Goal: Task Accomplishment & Management: Use online tool/utility

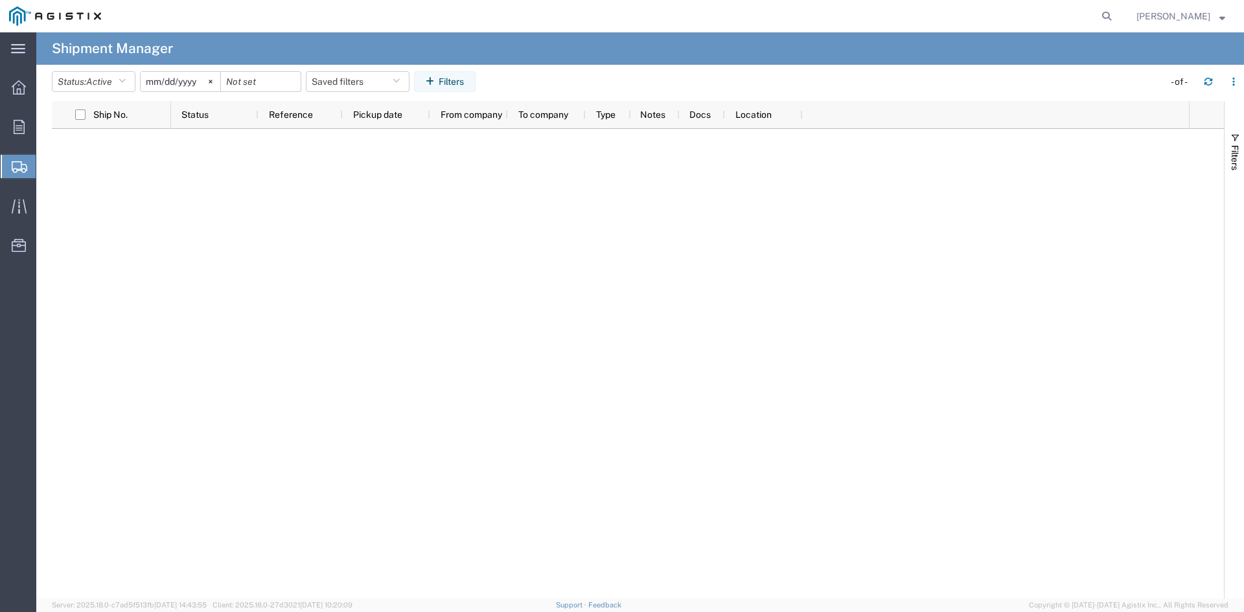
click at [214, 82] on svg-icon at bounding box center [210, 81] width 19 height 19
click at [125, 82] on icon "button" at bounding box center [122, 81] width 7 height 9
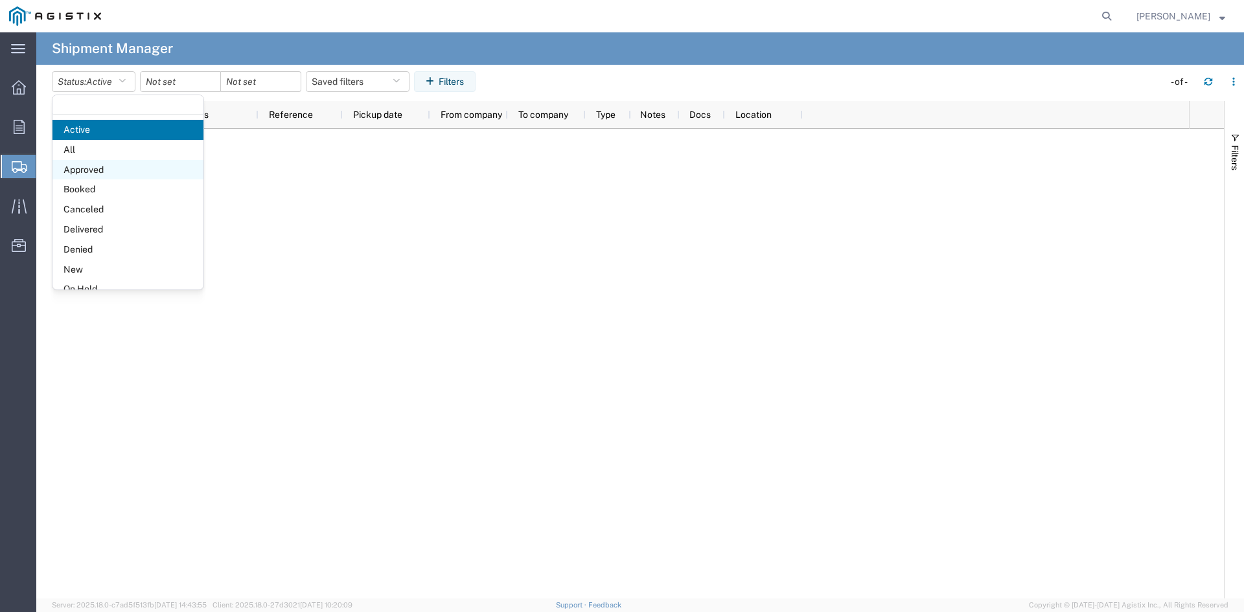
click at [124, 160] on span "Approved" at bounding box center [127, 170] width 151 height 20
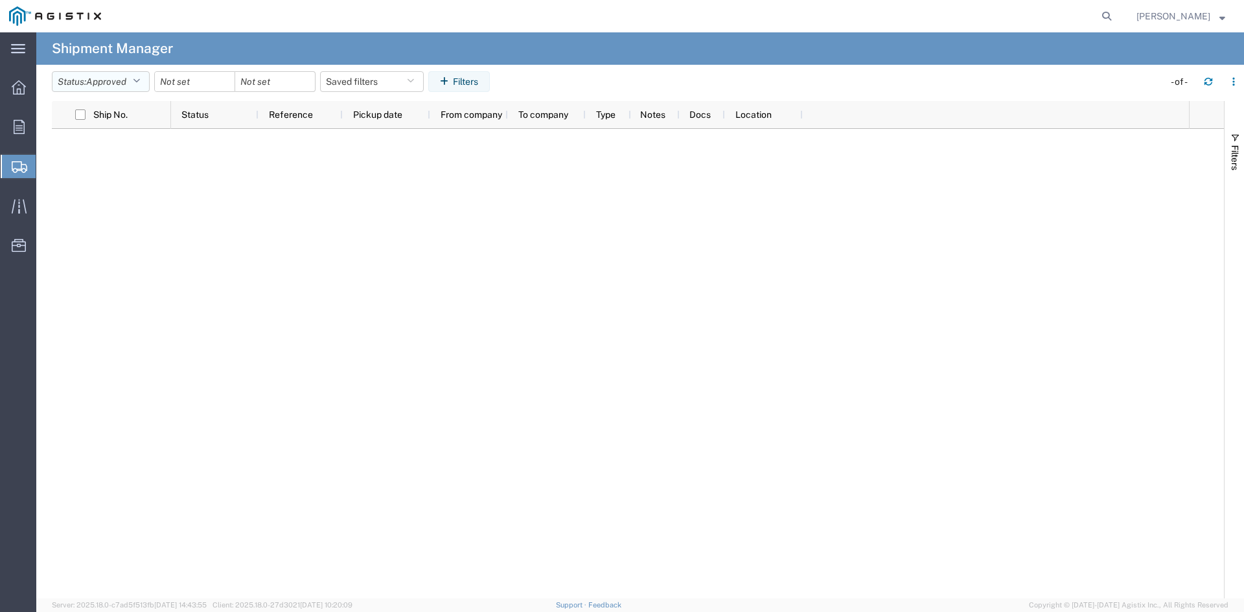
click at [137, 84] on icon "button" at bounding box center [136, 81] width 7 height 9
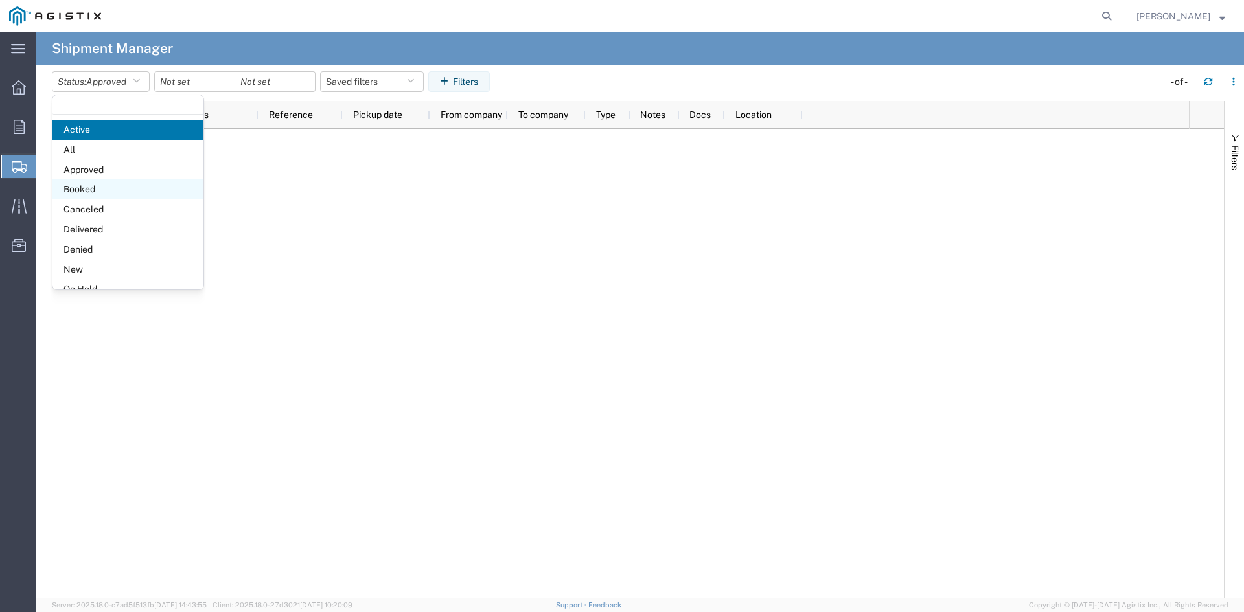
click at [130, 186] on span "Booked" at bounding box center [127, 189] width 151 height 20
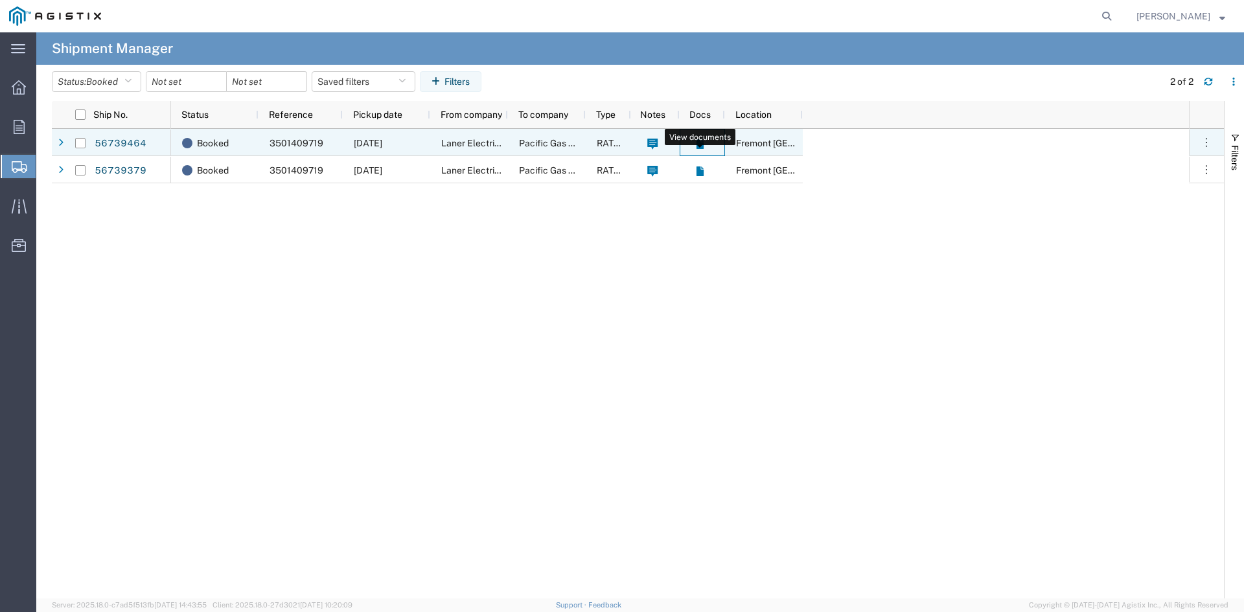
click at [703, 142] on icon at bounding box center [699, 144] width 11 height 11
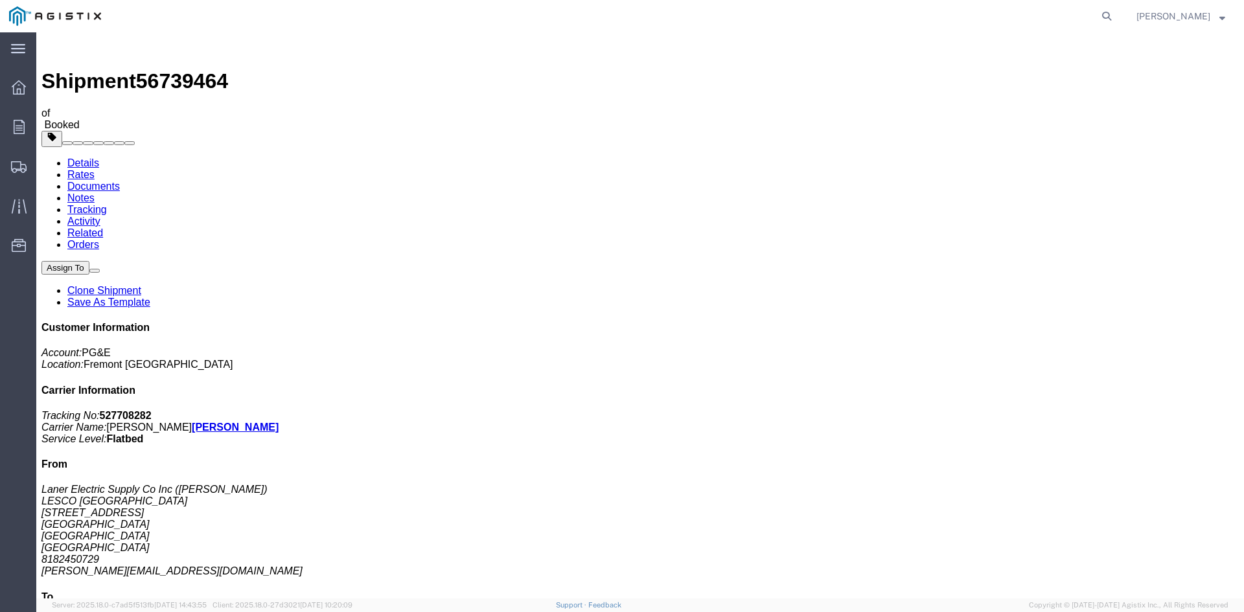
scroll to position [7, 0]
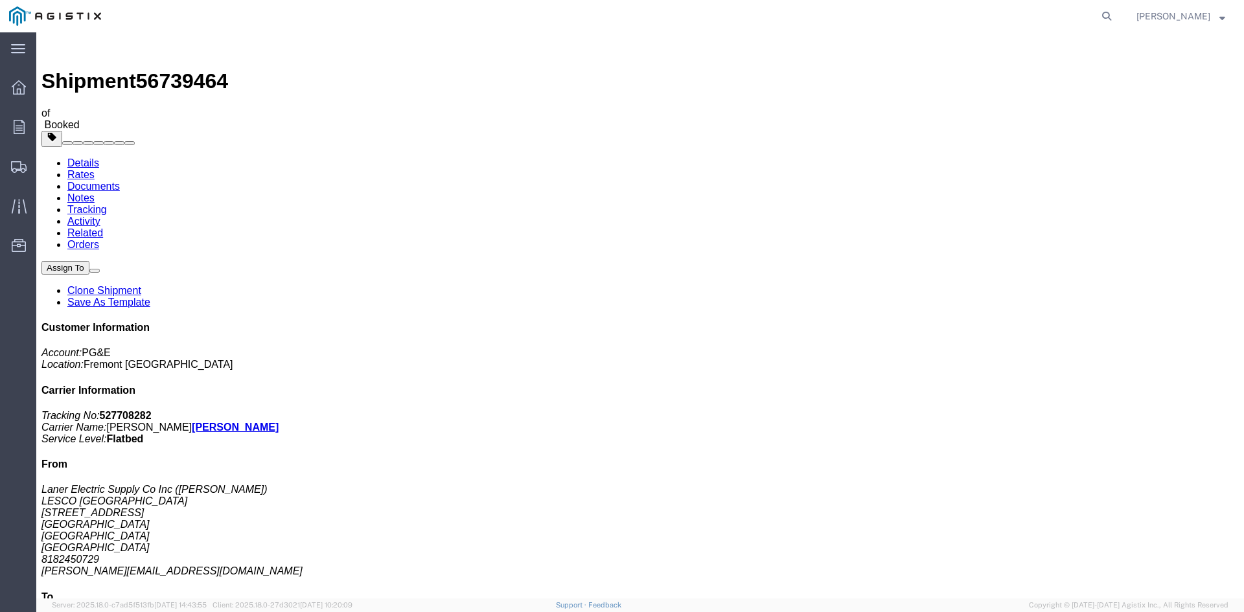
checkbox input "true"
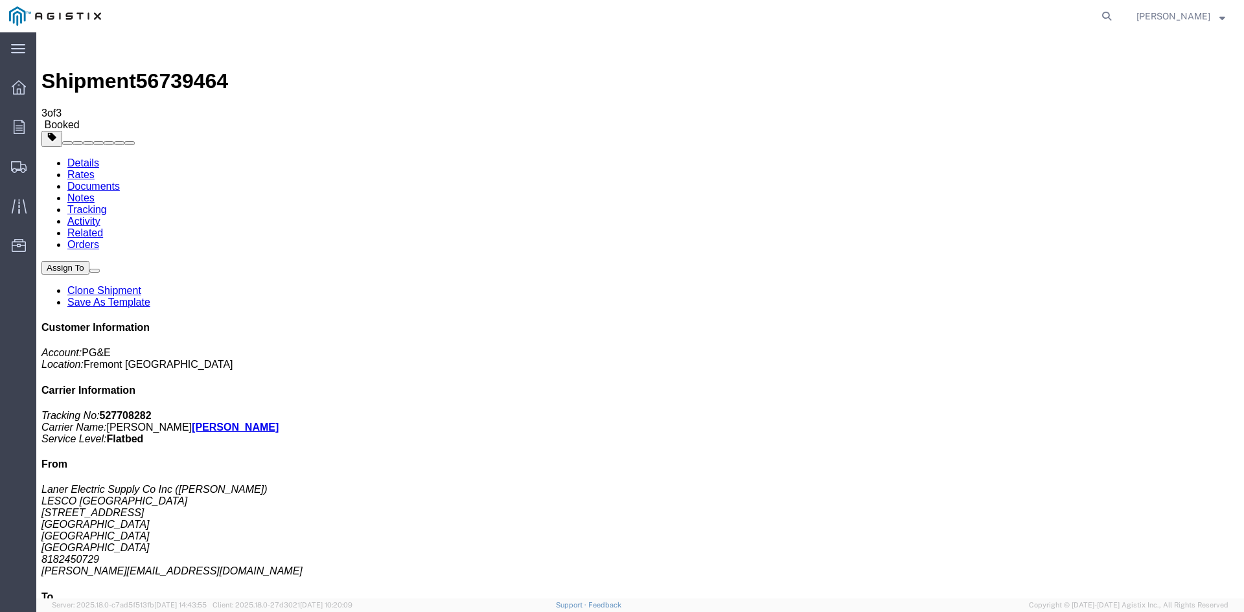
click at [54, 41] on img at bounding box center [49, 46] width 16 height 16
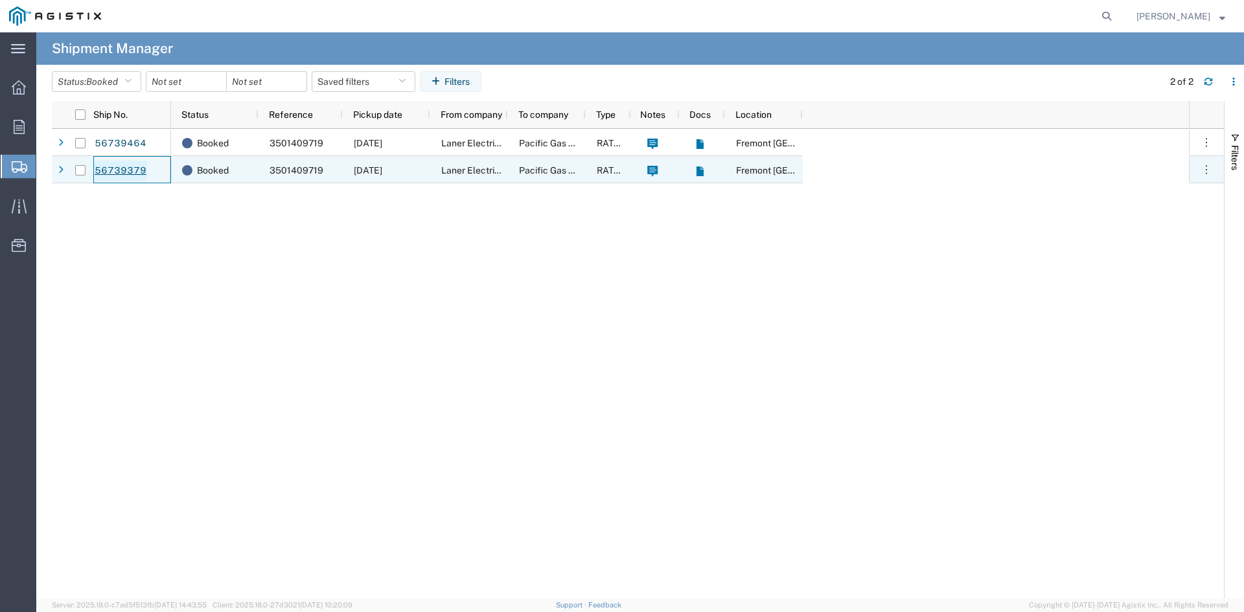
click at [107, 166] on link "56739379" at bounding box center [120, 171] width 53 height 21
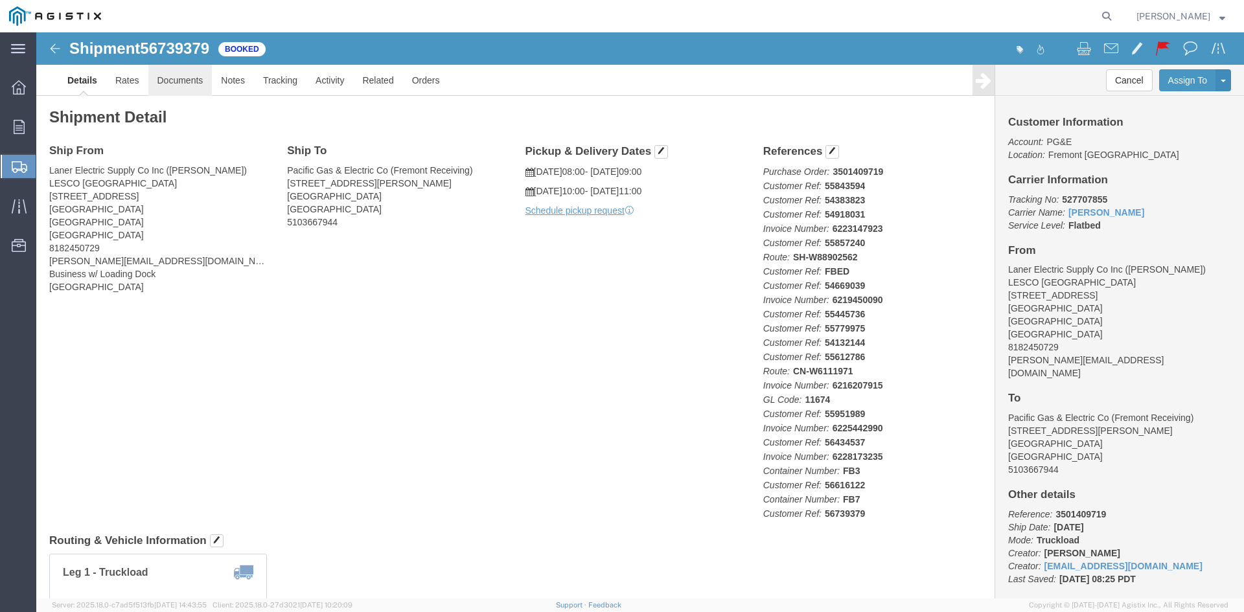
click link "Documents"
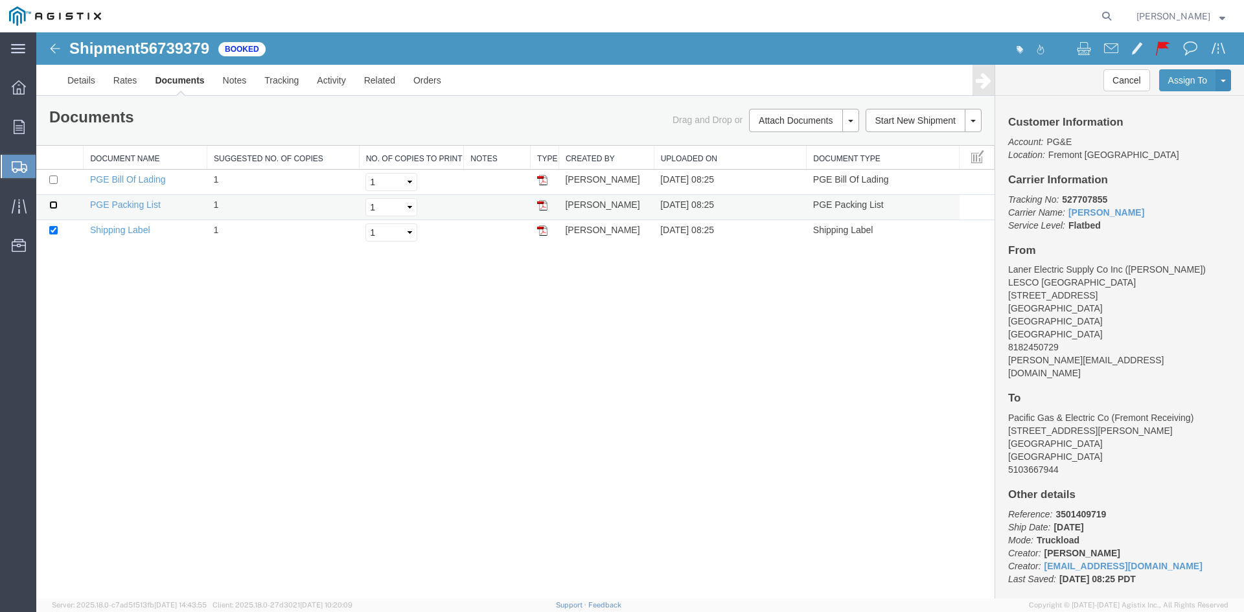
click at [56, 207] on input "checkbox" at bounding box center [53, 205] width 8 height 8
checkbox input "true"
click at [55, 181] on input "checkbox" at bounding box center [53, 180] width 8 height 8
checkbox input "true"
click at [797, 141] on link "Print Documents" at bounding box center [802, 142] width 113 height 19
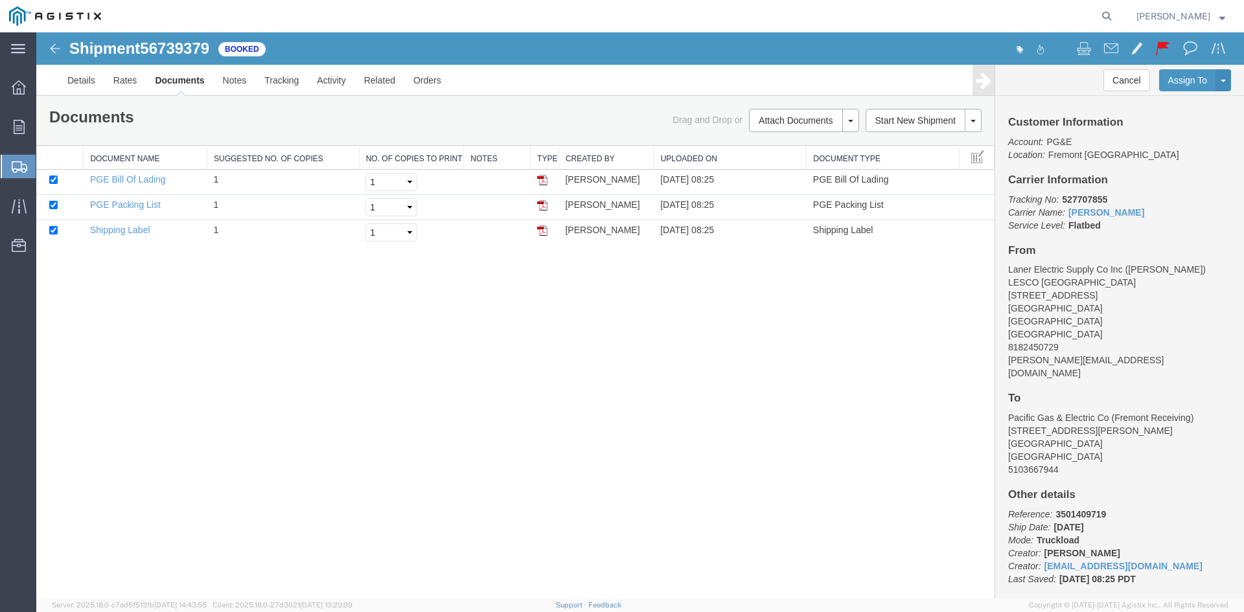
click at [1206, 11] on span "James Laner" at bounding box center [1173, 16] width 74 height 14
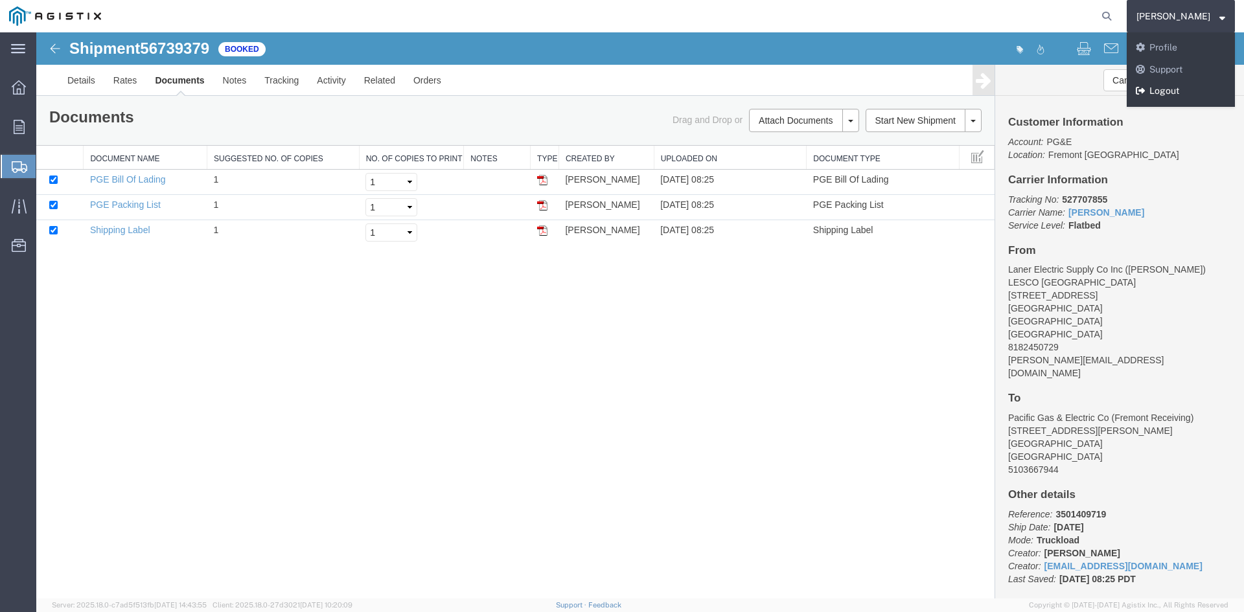
click at [1187, 89] on link "Logout" at bounding box center [1181, 91] width 108 height 22
